Goal: Find specific page/section: Find specific page/section

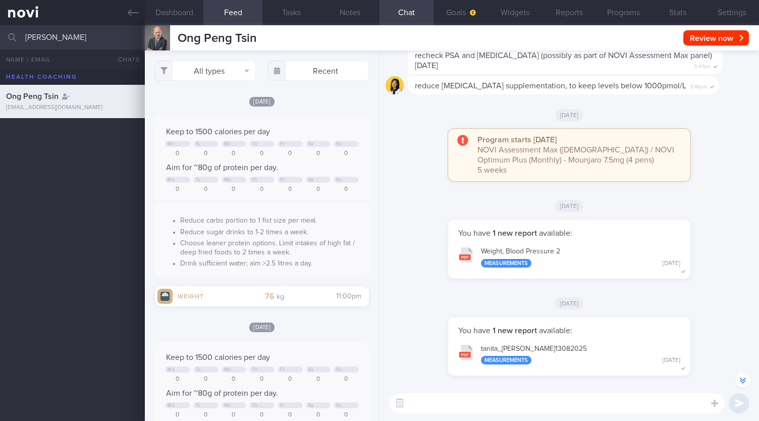
select select "8"
click at [65, 39] on input "[PERSON_NAME]" at bounding box center [379, 37] width 759 height 24
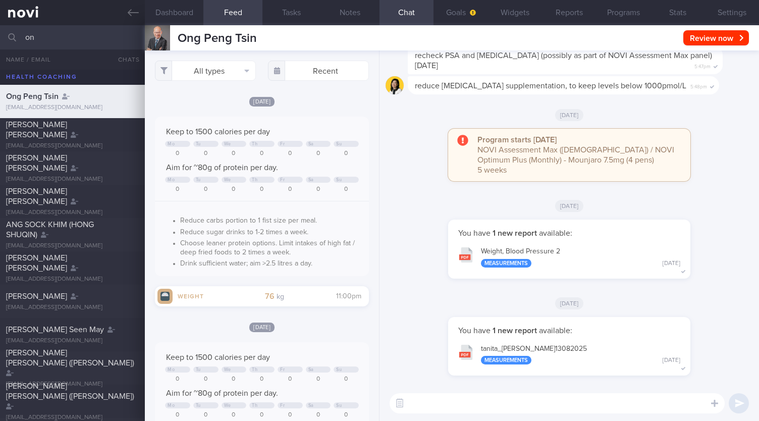
type input "o"
